Goal: Check status: Check status

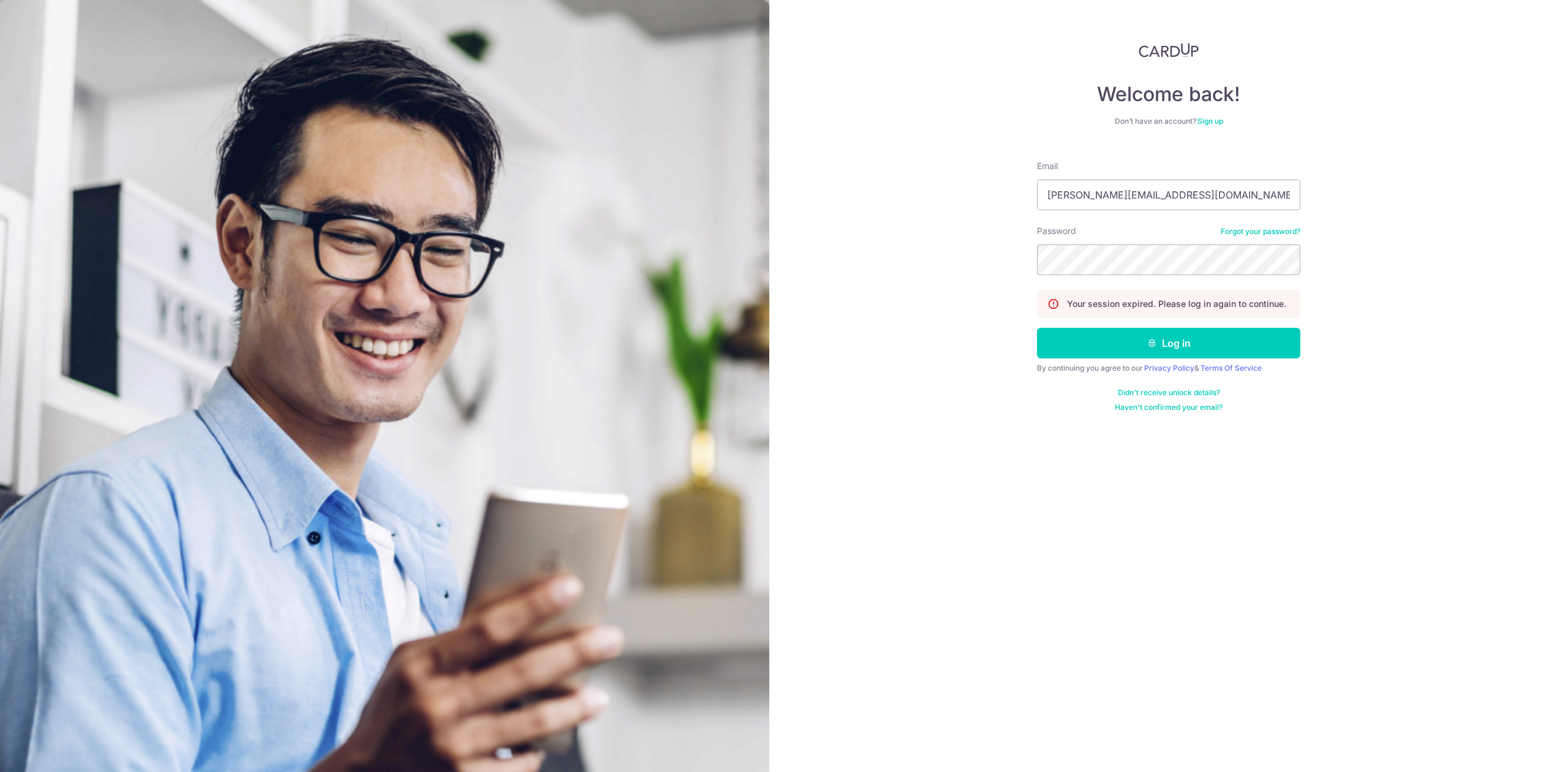
click at [1091, 352] on button "Log in" at bounding box center [1169, 343] width 264 height 30
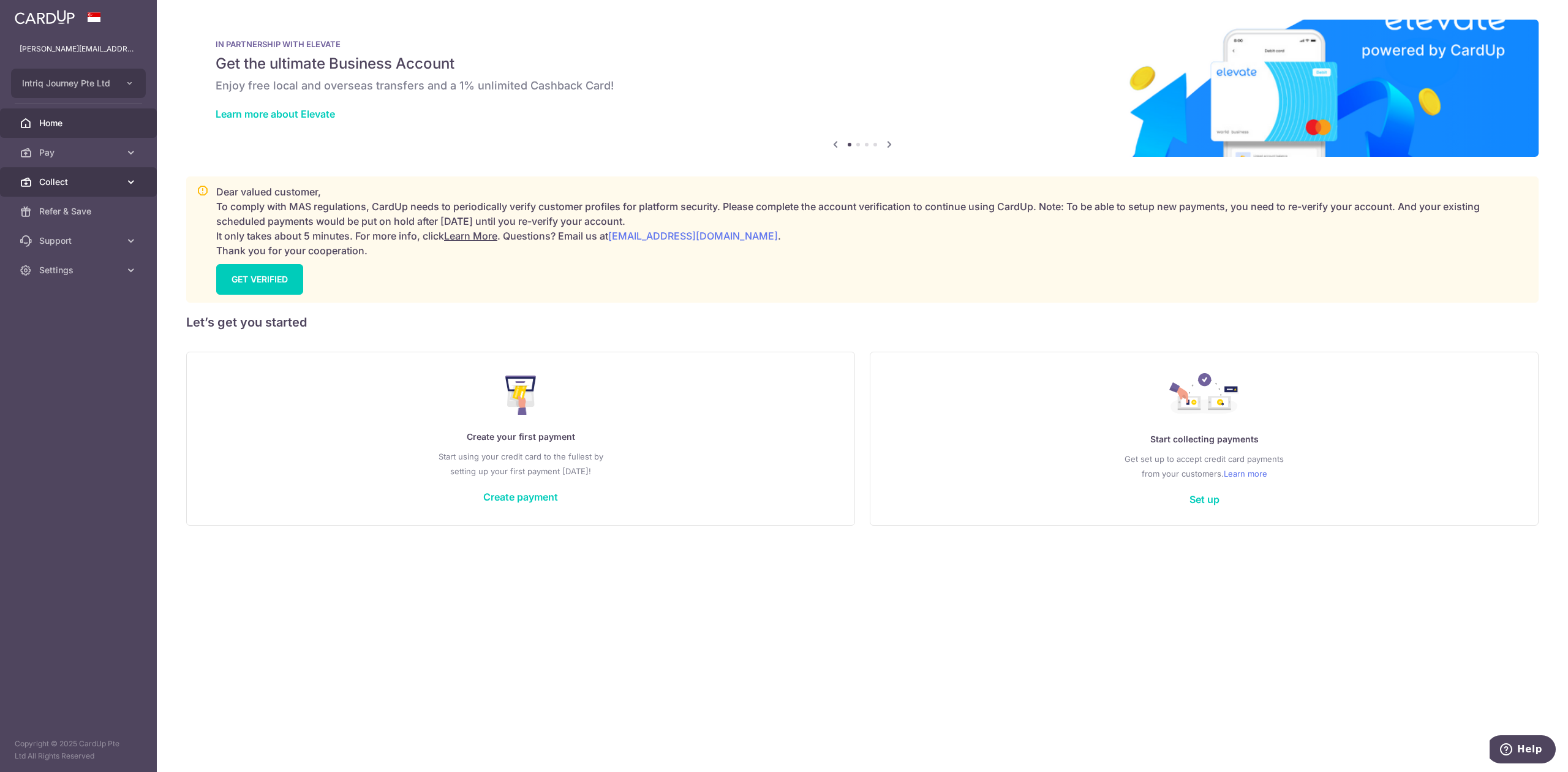
click at [76, 184] on span "Collect" at bounding box center [80, 182] width 81 height 12
click at [77, 218] on link "Dashboard" at bounding box center [78, 212] width 157 height 30
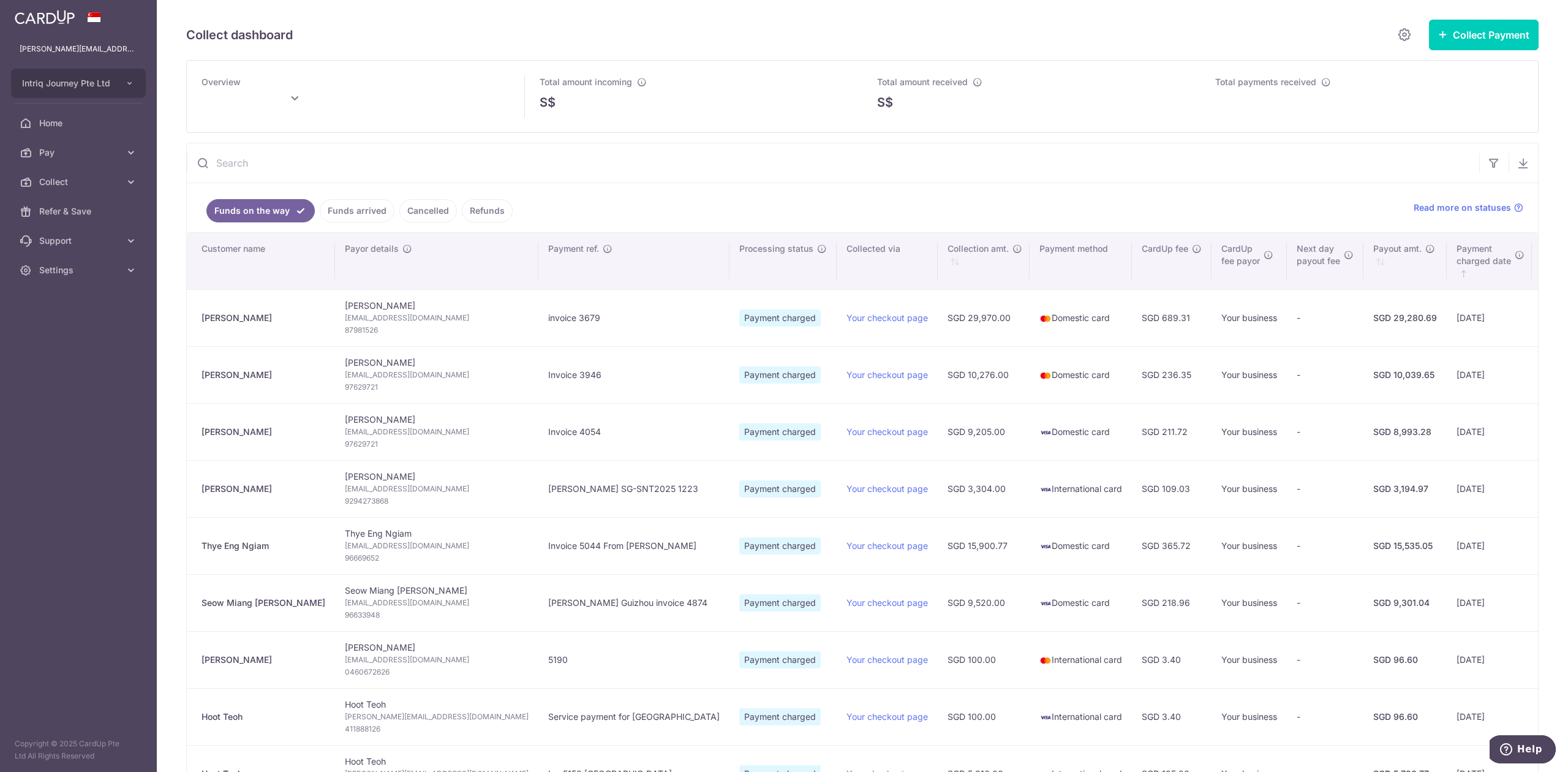
type input "[DATE]"
click at [597, 207] on ul "Funds on the way Funds arrived Cancelled Refunds" at bounding box center [793, 208] width 1212 height 49
type input "[DATE]"
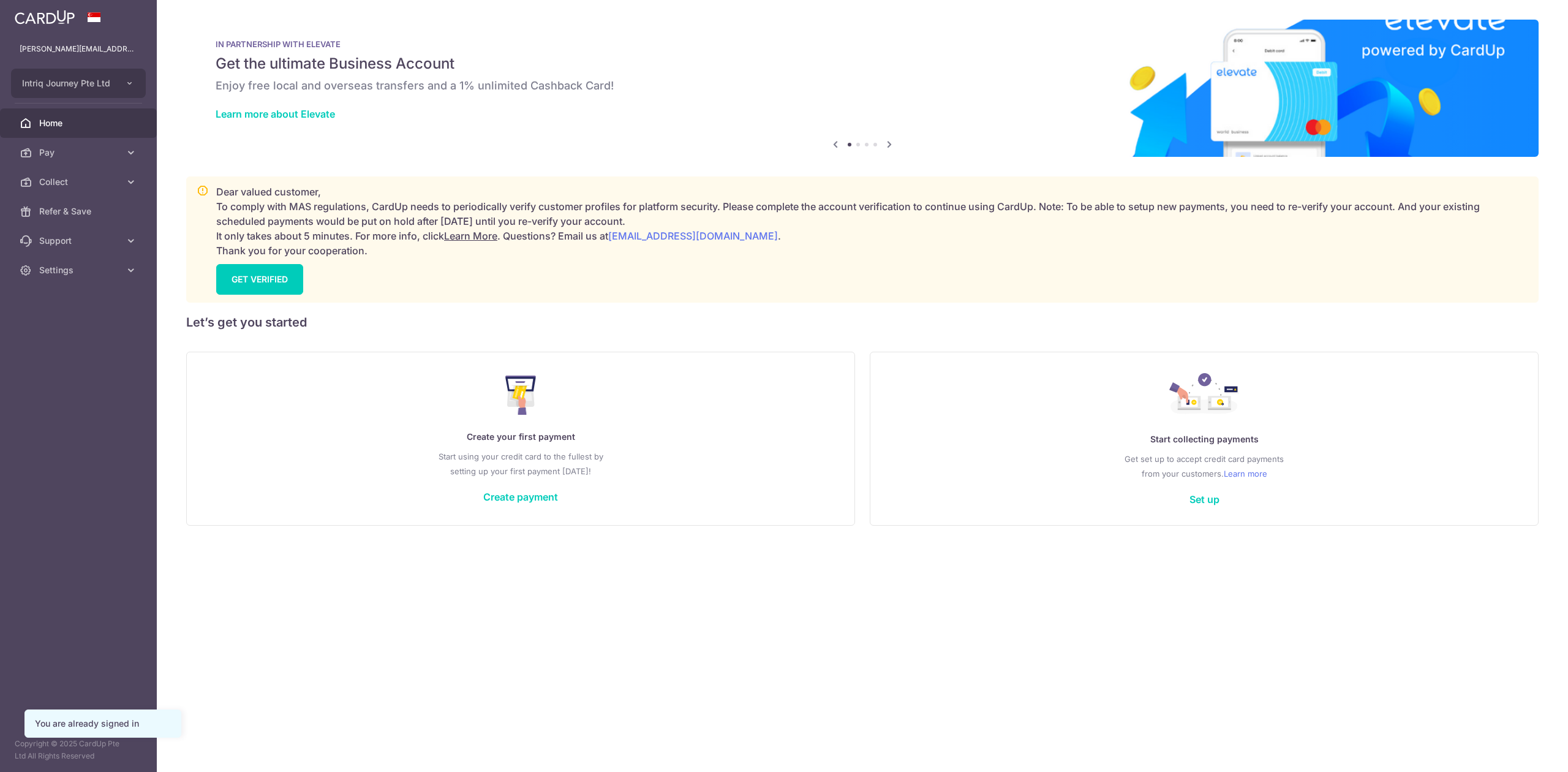
click at [97, 179] on span "Collect" at bounding box center [80, 182] width 81 height 12
click at [95, 212] on span "Dashboard" at bounding box center [80, 212] width 81 height 12
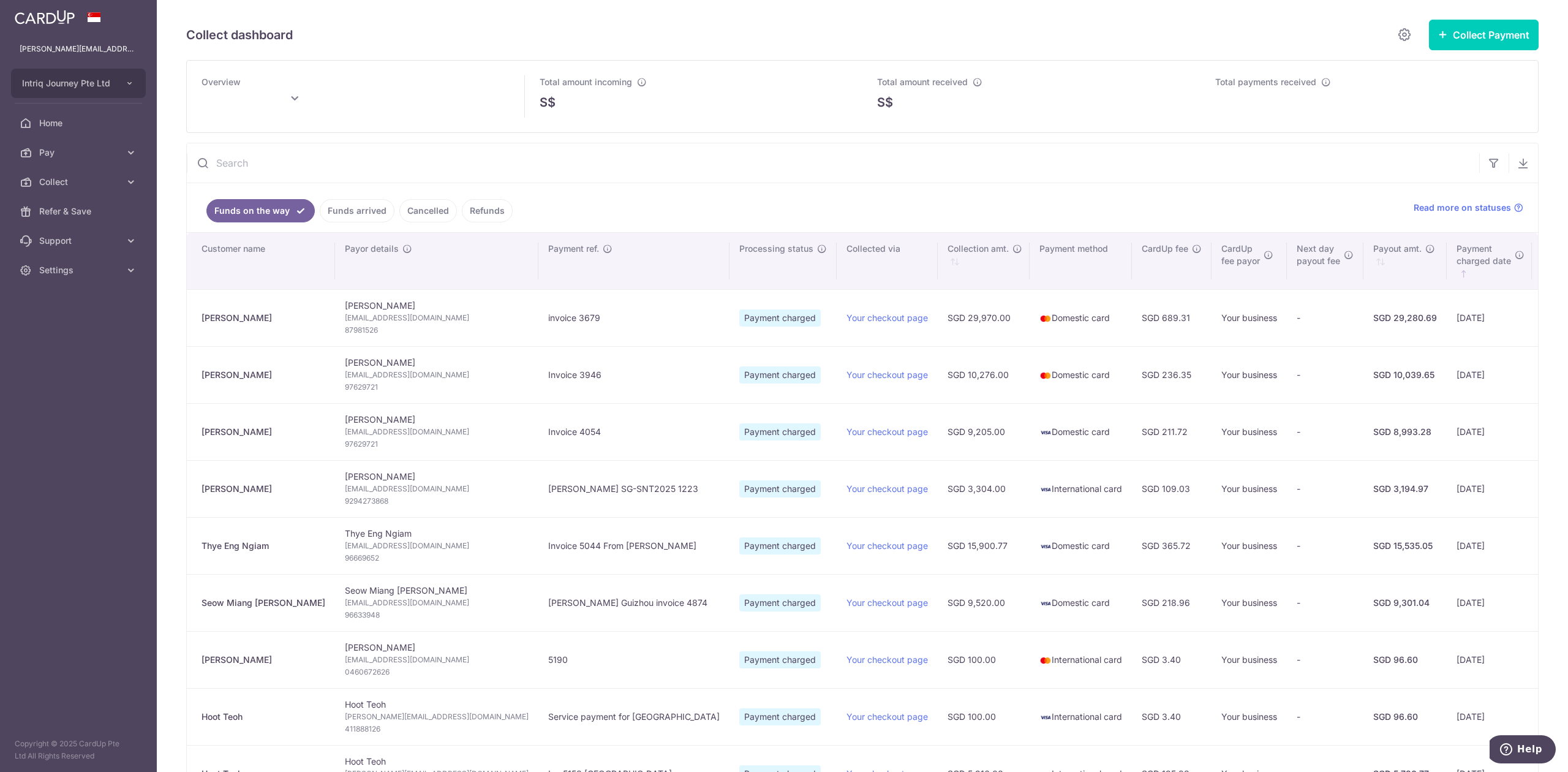
type input "[DATE]"
